Goal: Task Accomplishment & Management: Manage account settings

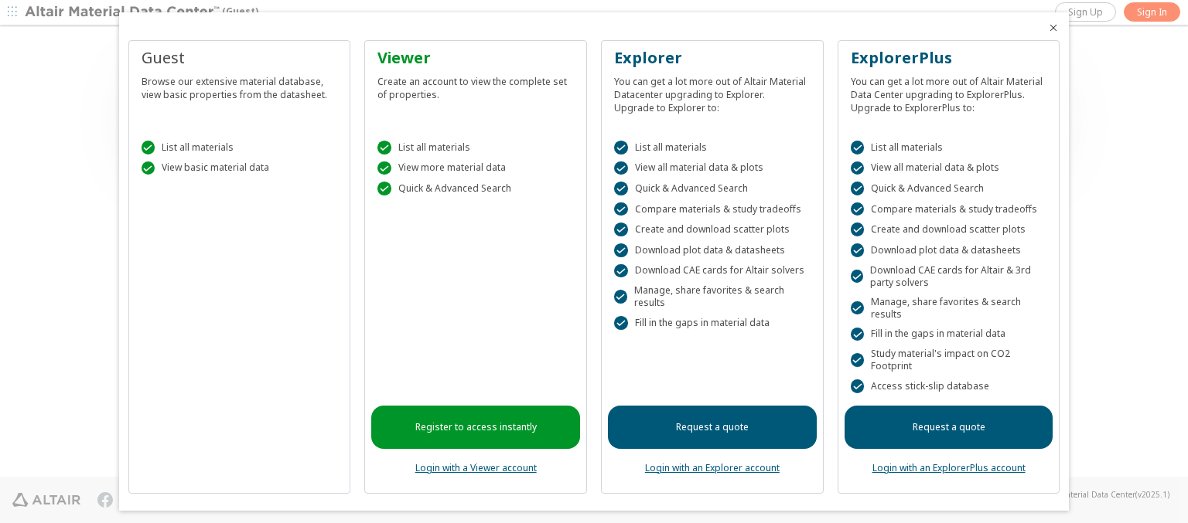
click at [1047, 28] on icon "Close" at bounding box center [1053, 28] width 12 height 12
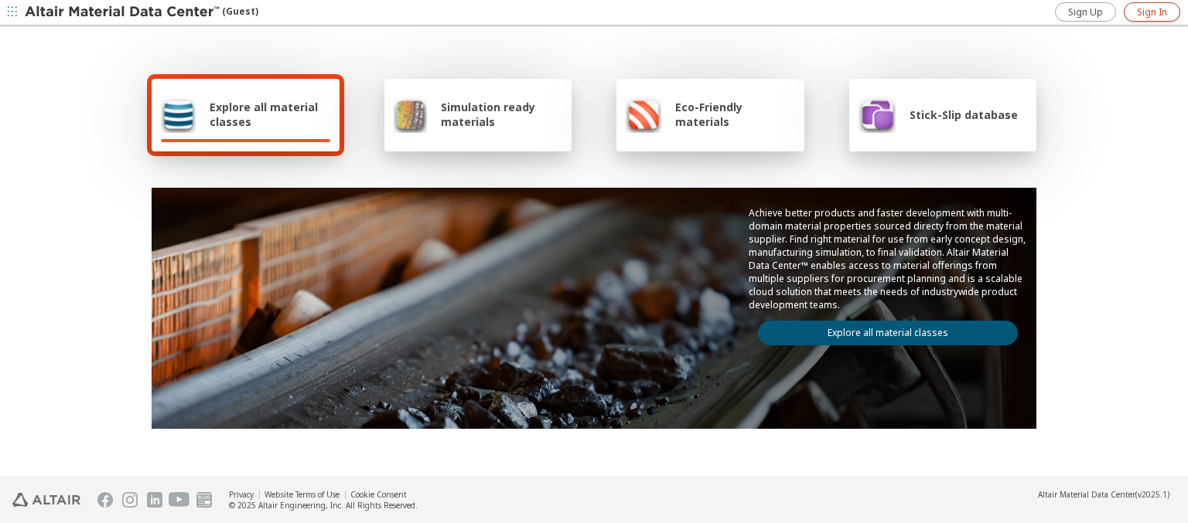
click at [1151, 12] on span "Sign In" at bounding box center [1151, 12] width 30 height 12
click at [123, 12] on img at bounding box center [123, 12] width 197 height 15
click at [264, 114] on span "Explore all material classes" at bounding box center [270, 114] width 121 height 29
click at [881, 329] on link "Explore all material classes" at bounding box center [888, 333] width 260 height 25
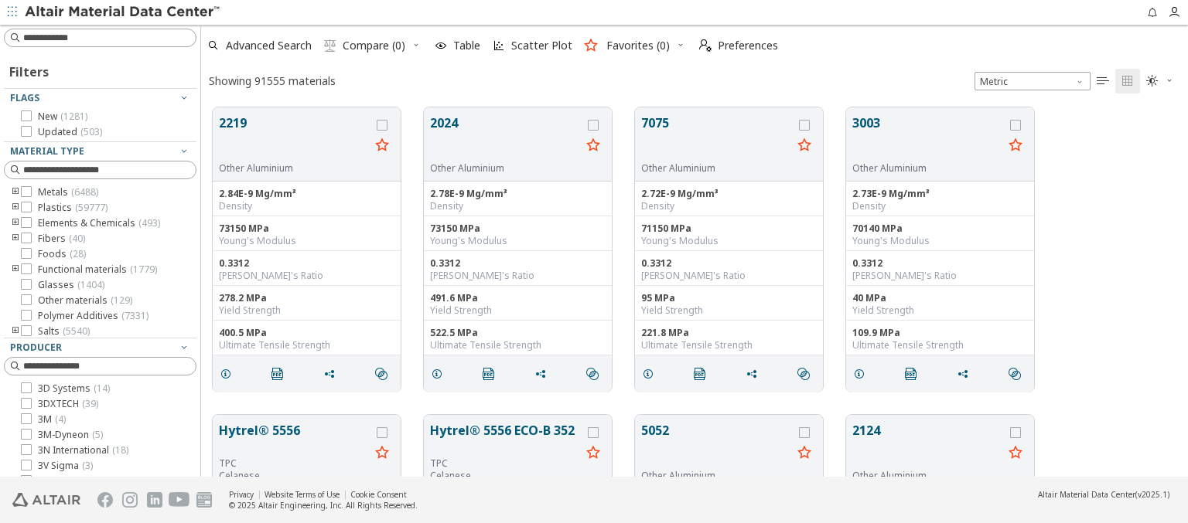
scroll to position [370, 974]
click at [383, 124] on icon "grid" at bounding box center [382, 125] width 11 height 11
click at [595, 124] on icon "grid" at bounding box center [593, 125] width 11 height 11
click at [734, 46] on span "Preferences" at bounding box center [747, 45] width 60 height 11
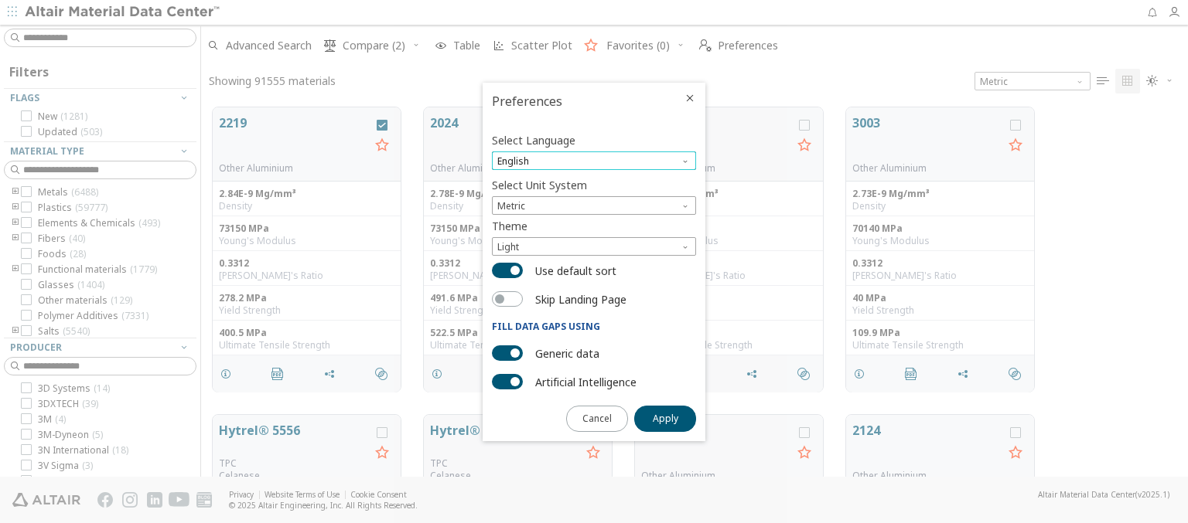
click at [594, 161] on span "English" at bounding box center [594, 161] width 204 height 19
click at [594, 199] on span "Deutsch" at bounding box center [594, 199] width 192 height 11
click at [665, 417] on span "Apply" at bounding box center [666, 419] width 26 height 12
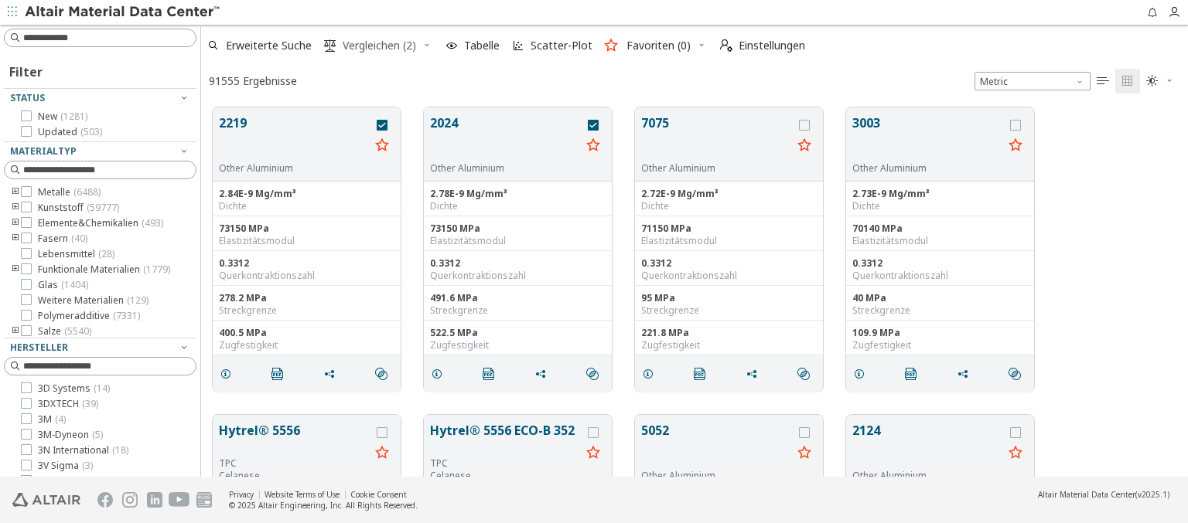
click at [370, 46] on span "Vergleichen (2)" at bounding box center [378, 45] width 73 height 11
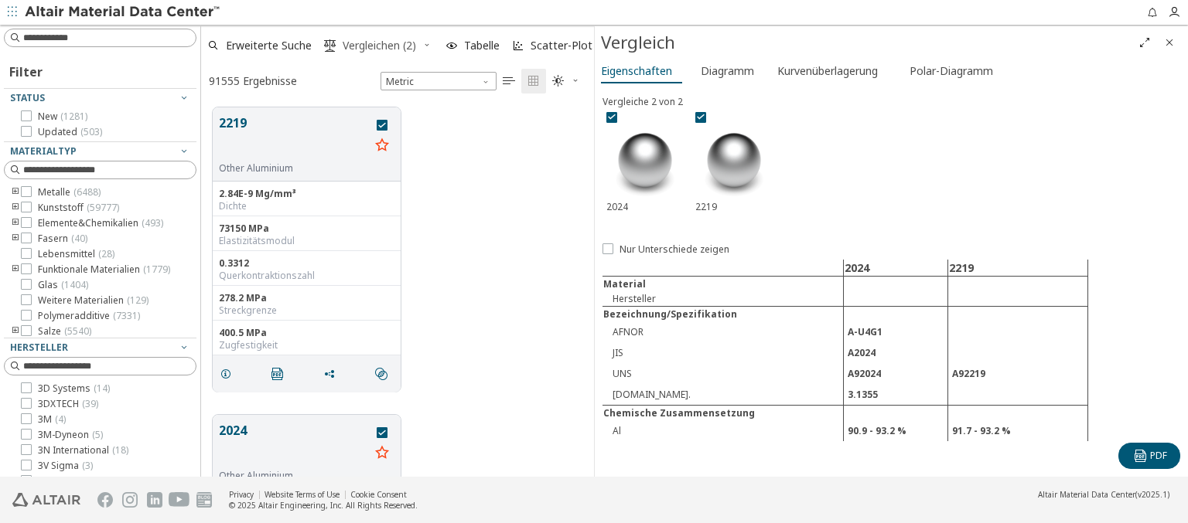
scroll to position [370, 380]
click at [1169, 42] on icon "Close" at bounding box center [1169, 42] width 12 height 12
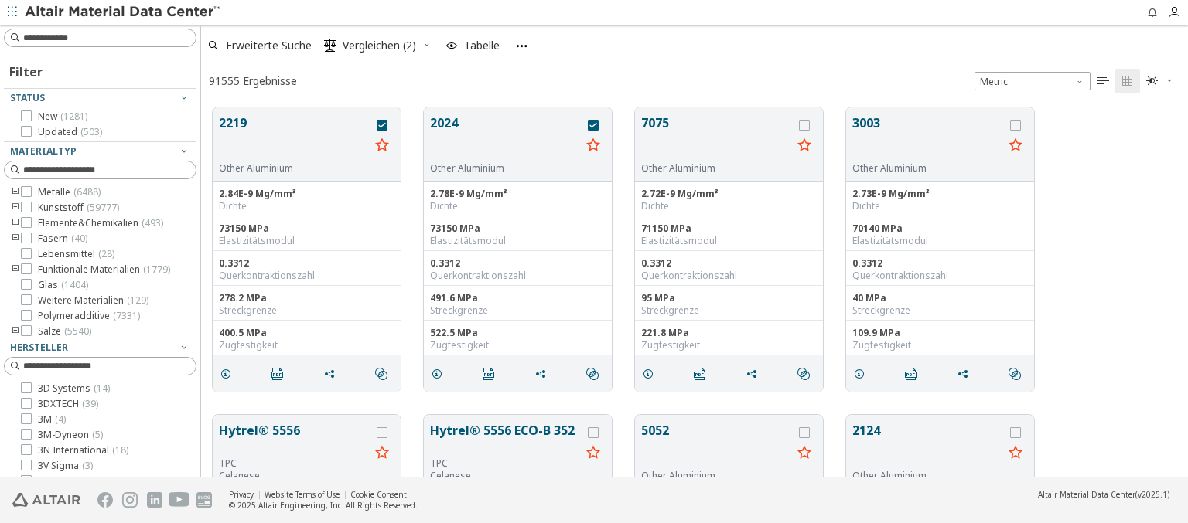
scroll to position [370, 974]
click at [762, 46] on span "Einstellungen" at bounding box center [771, 45] width 66 height 11
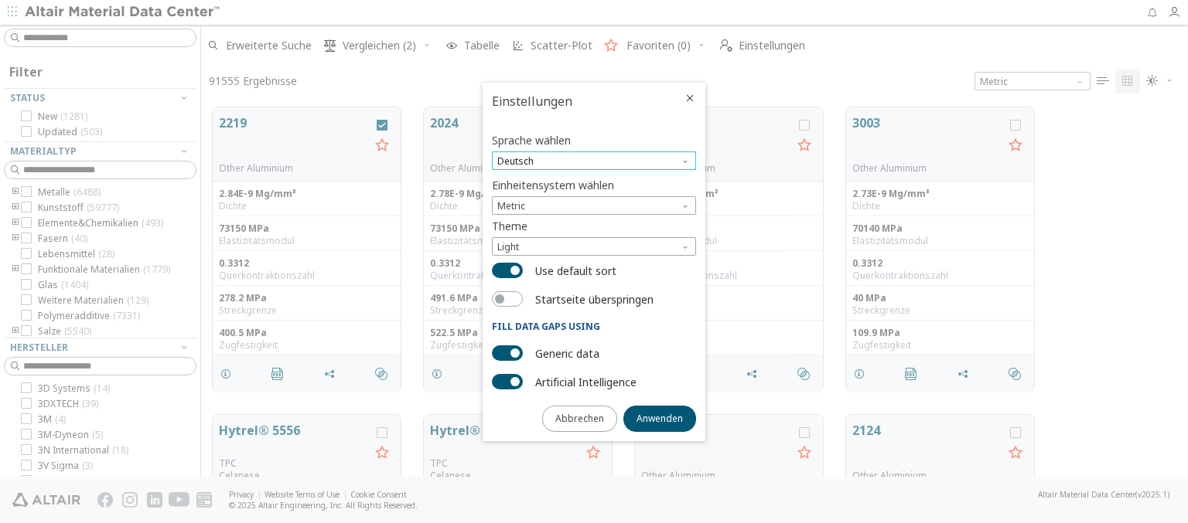
click at [594, 161] on span "Deutsch" at bounding box center [594, 161] width 204 height 19
click at [594, 180] on span "English" at bounding box center [594, 180] width 192 height 11
click at [659, 417] on span "Anwenden" at bounding box center [659, 419] width 46 height 12
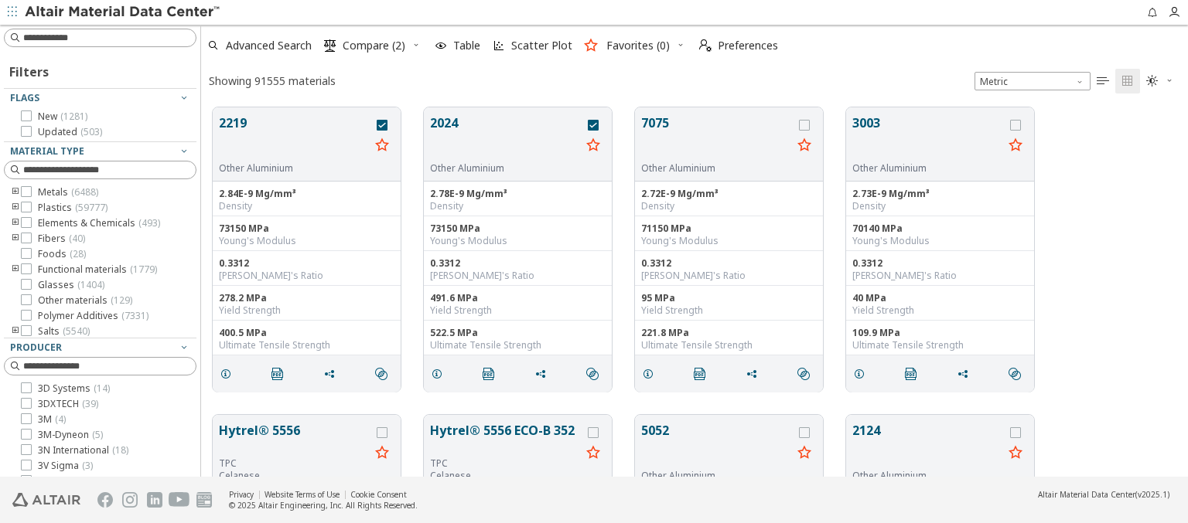
click at [123, 12] on img at bounding box center [123, 12] width 197 height 15
